Goal: Transaction & Acquisition: Subscribe to service/newsletter

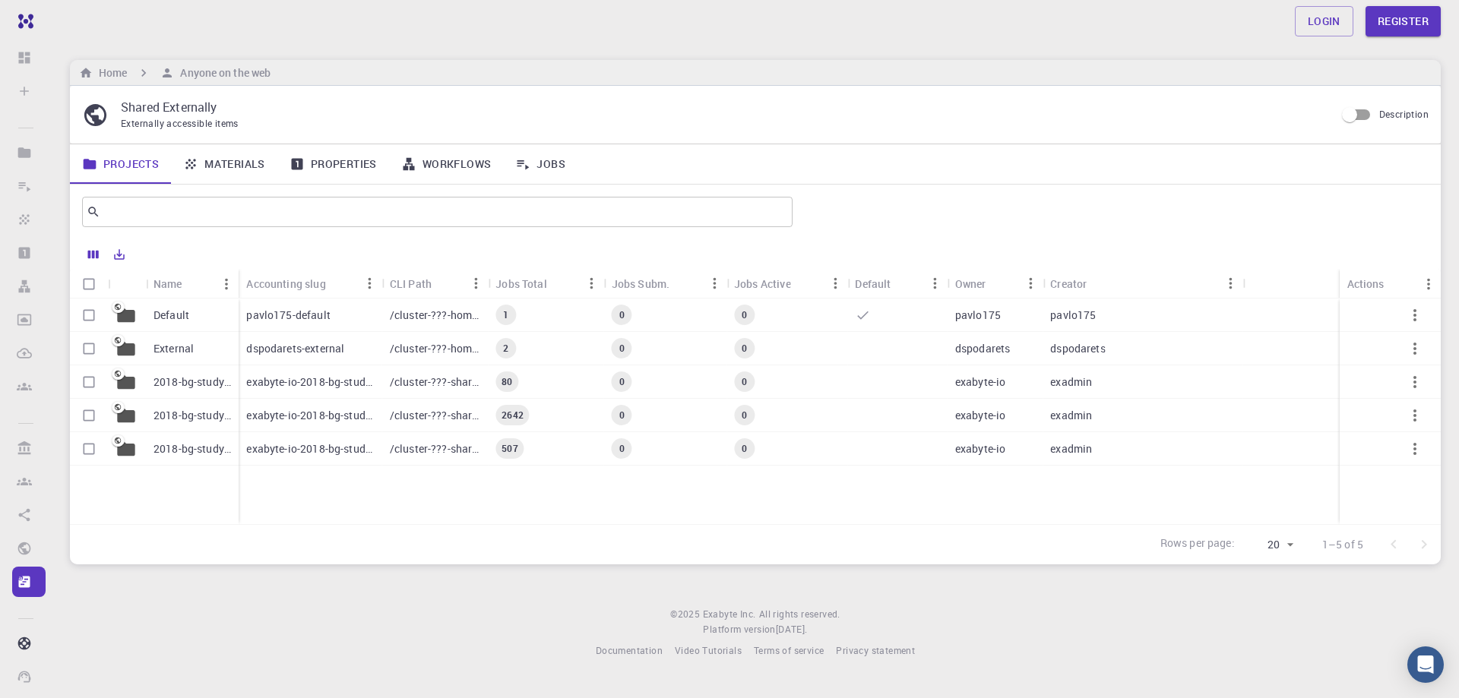
click at [607, 504] on div "Default External 2018-bg-study-phase-i-ph 2018-bg-study-phase-III 2018-bg-study…" at bounding box center [755, 412] width 1371 height 226
click at [1194, 43] on div "Login Register Home Anyone on the web Shared Externally Externally accessible i…" at bounding box center [755, 341] width 1407 height 683
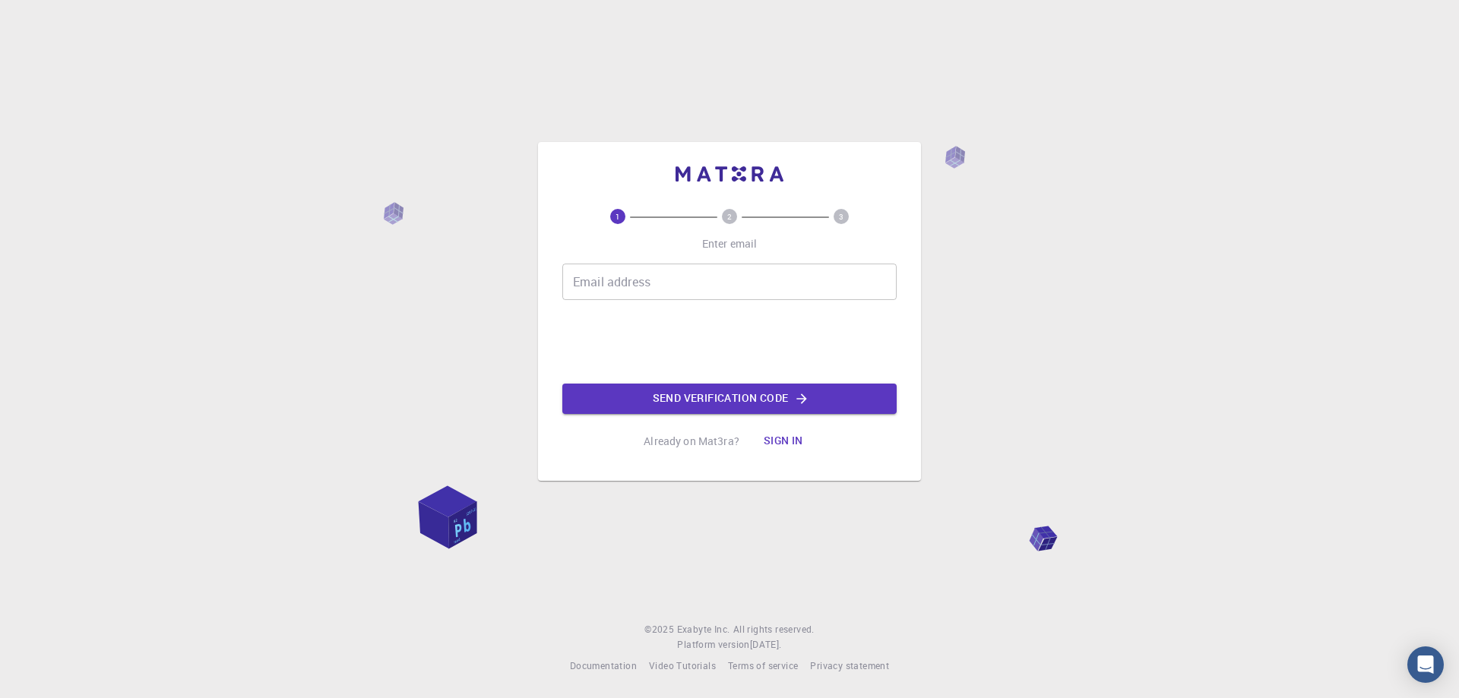
click at [708, 282] on input "Email address" at bounding box center [729, 282] width 334 height 36
type input "[EMAIL_ADDRESS][DOMAIN_NAME]"
click at [667, 400] on button "Send verification code" at bounding box center [729, 399] width 334 height 30
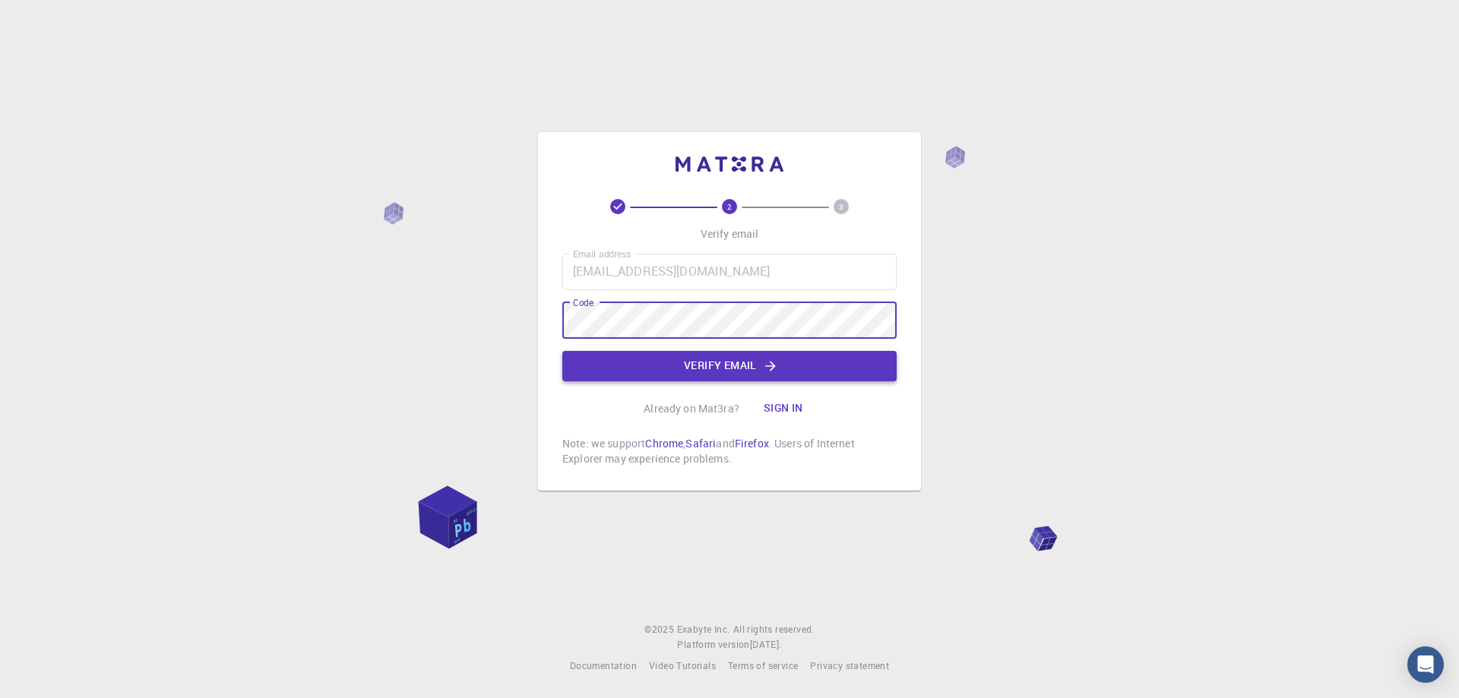
click at [646, 361] on button "Verify email" at bounding box center [729, 366] width 334 height 30
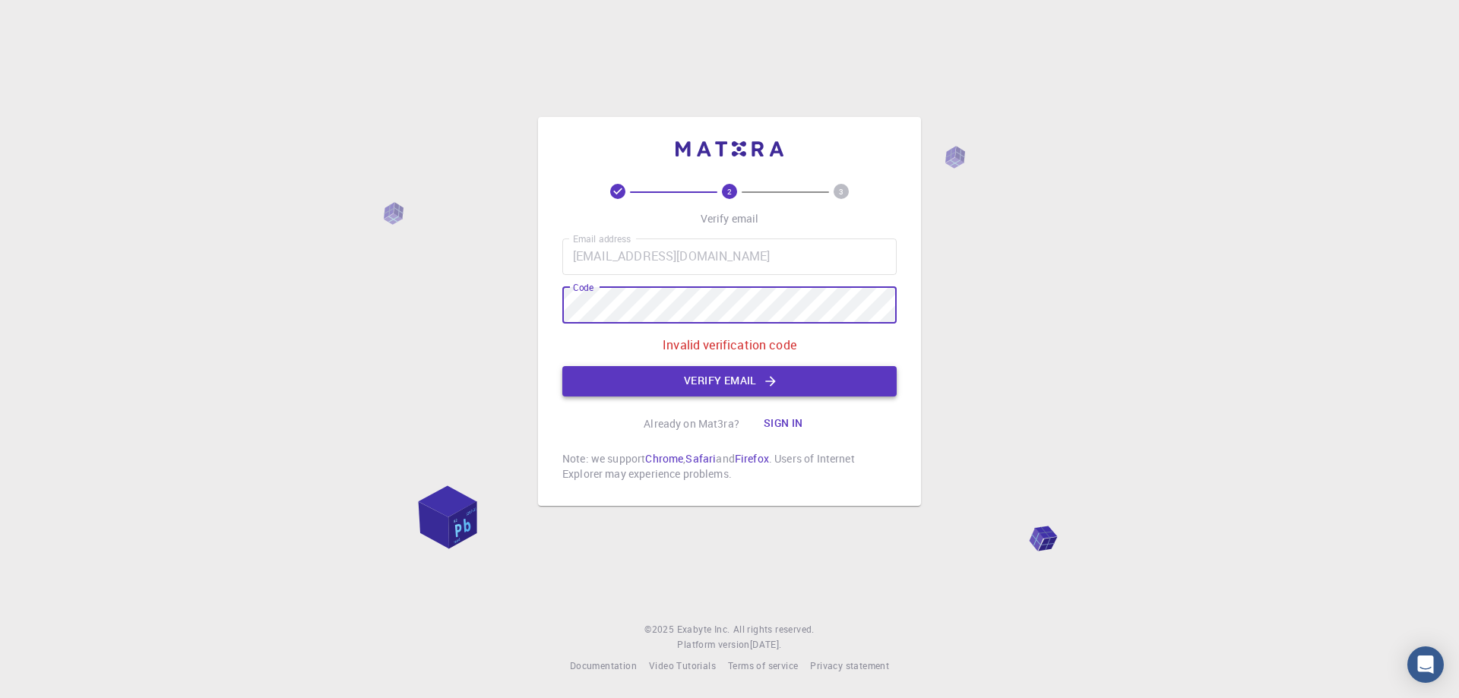
click at [686, 378] on button "Verify email" at bounding box center [729, 381] width 334 height 30
